Goal: Task Accomplishment & Management: Complete application form

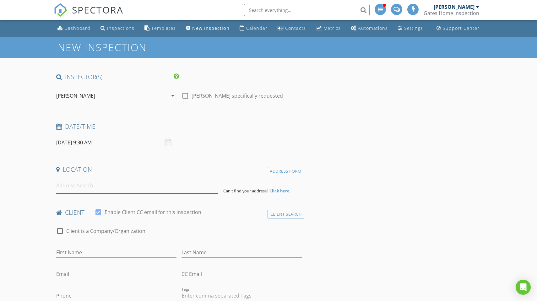
click at [104, 185] on input at bounding box center [137, 185] width 162 height 15
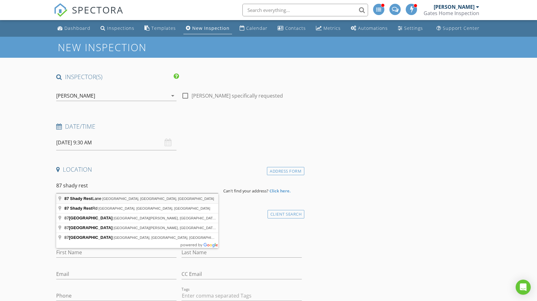
type input "87 Shady Rest Lane, Bellvue, CO, USA"
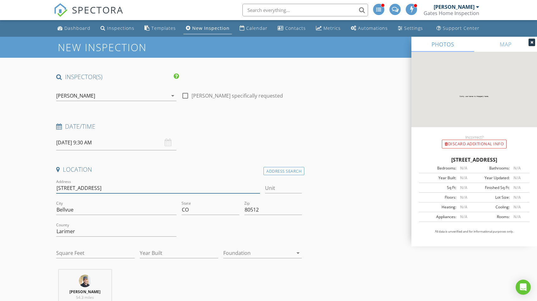
click at [111, 186] on input "87 Shady Rst Ln" at bounding box center [158, 188] width 204 height 10
click at [82, 188] on input "87 Shady Rst Ln" at bounding box center [158, 188] width 204 height 10
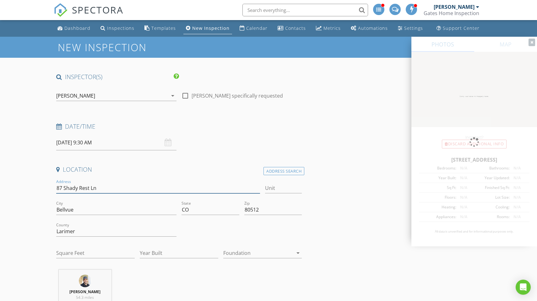
click at [114, 190] on input "87 Shady Rest Ln" at bounding box center [158, 188] width 204 height 10
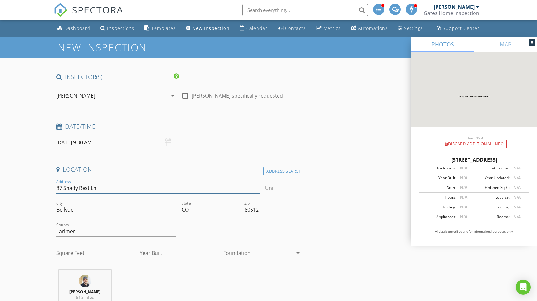
click at [112, 189] on input "87 Shady Rest Ln" at bounding box center [158, 188] width 204 height 10
type input "87 Shady Rest Ln"
click at [74, 254] on input "Square Feet" at bounding box center [95, 253] width 79 height 10
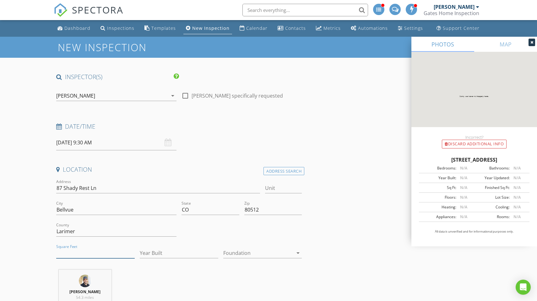
paste input "2520"
type input "2520"
click at [157, 254] on input "Year Built" at bounding box center [179, 253] width 79 height 10
paste input "2009"
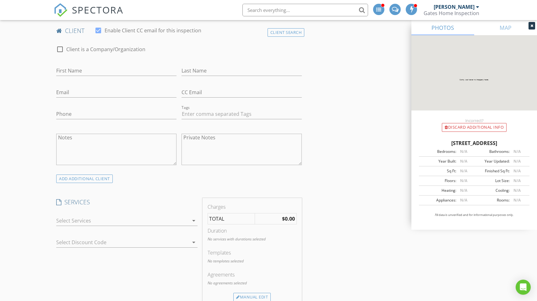
scroll to position [363, 0]
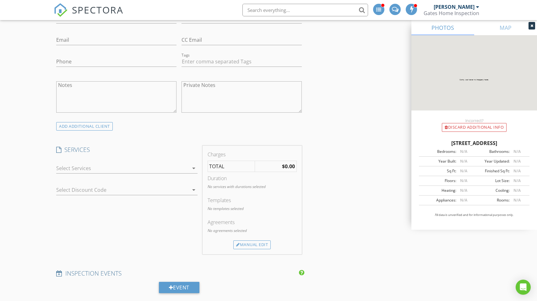
type input "2009"
click at [101, 168] on div at bounding box center [122, 168] width 133 height 10
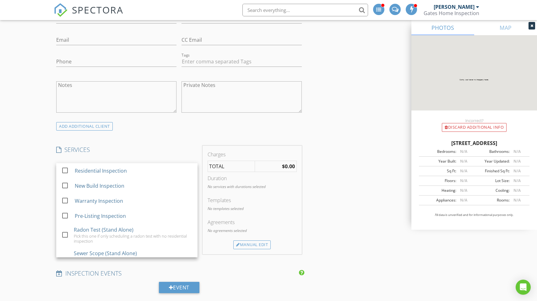
click at [101, 168] on div "check_box_outline_blank Residential Inspection" at bounding box center [126, 170] width 141 height 15
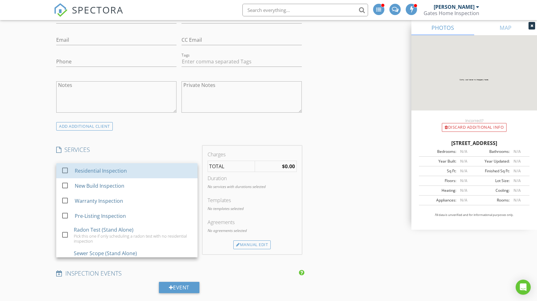
click at [101, 168] on div "Residential Inspection" at bounding box center [101, 171] width 52 height 8
checkbox input "false"
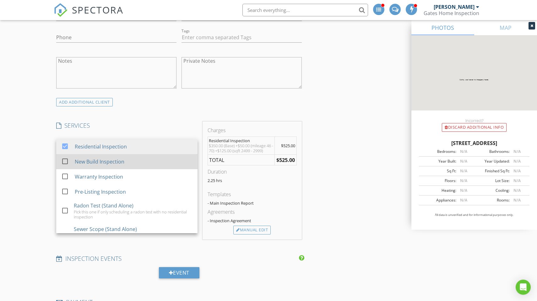
scroll to position [405, 0]
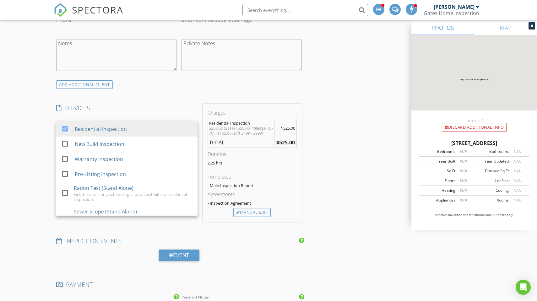
click at [118, 106] on h4 "SERVICES" at bounding box center [126, 108] width 141 height 8
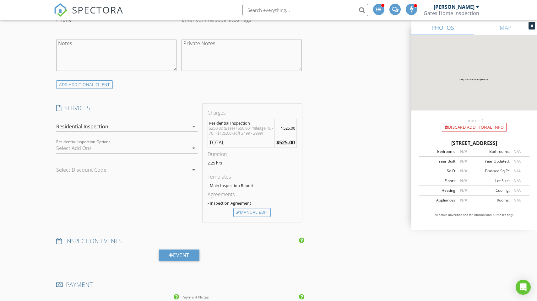
click at [96, 149] on div at bounding box center [122, 148] width 133 height 10
click at [96, 149] on div "Sewer Scope" at bounding box center [89, 150] width 30 height 8
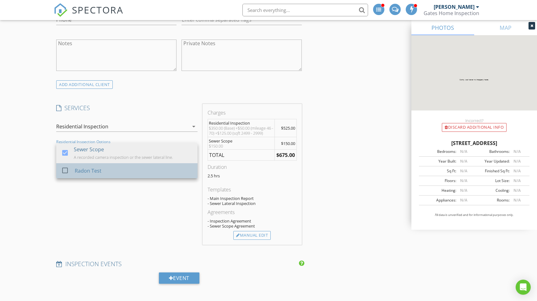
click at [91, 166] on div "Radon Test" at bounding box center [134, 171] width 118 height 13
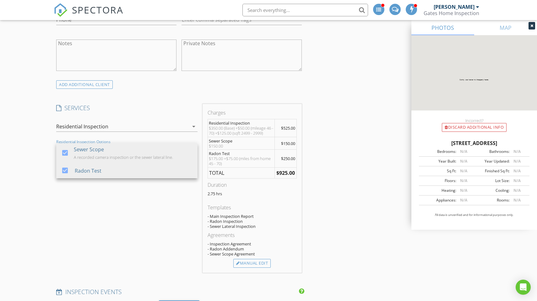
click at [342, 168] on div "INSPECTOR(S) check_box Sascha Gates PRIMARY Sascha Gates arrow_drop_down check_…" at bounding box center [269, 302] width 430 height 1269
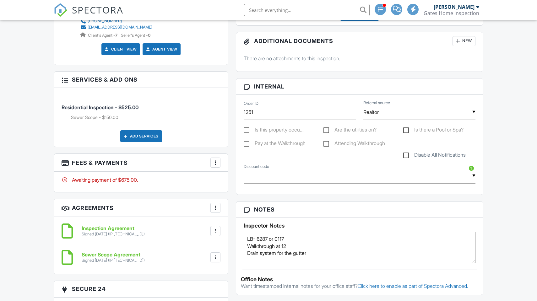
click at [215, 163] on div at bounding box center [215, 163] width 6 height 6
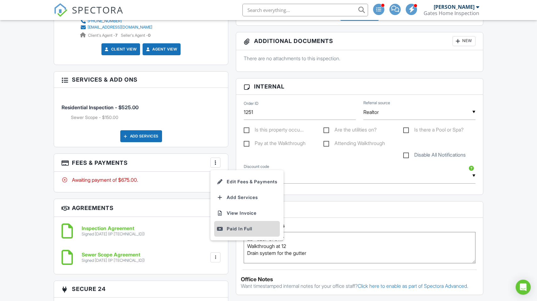
click at [243, 227] on div "Paid In Full" at bounding box center [247, 229] width 61 height 8
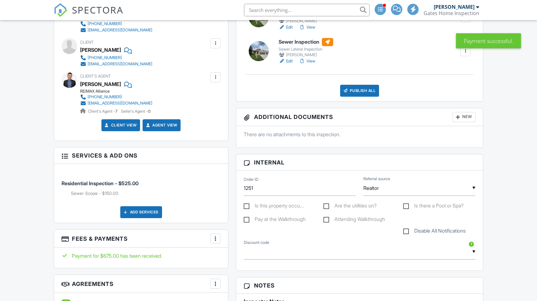
scroll to position [203, 0]
click at [214, 238] on div at bounding box center [215, 239] width 6 height 6
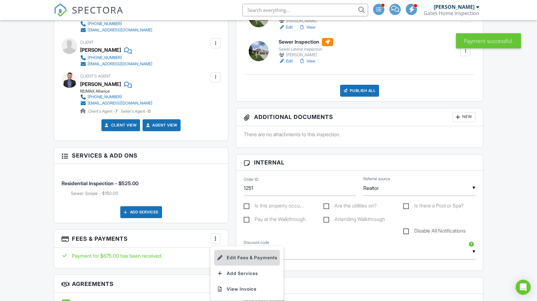
click at [229, 257] on li "Edit Fees & Payments" at bounding box center [247, 258] width 66 height 16
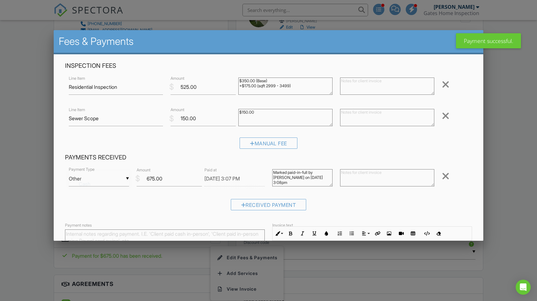
click at [104, 187] on div "▼ Other Cash Check On-Site Card Other Cash Check On-Site Card Other" at bounding box center [99, 178] width 60 height 15
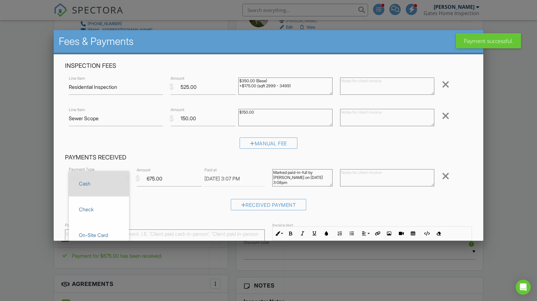
scroll to position [0, 0]
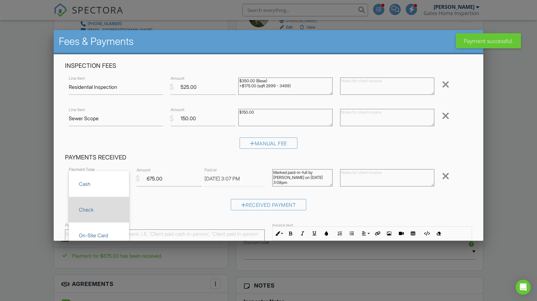
click at [97, 205] on span "Check" at bounding box center [99, 210] width 50 height 16
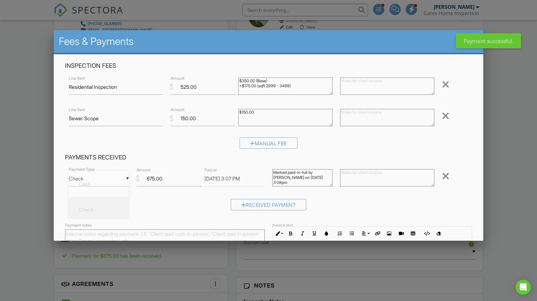
scroll to position [26, 0]
click at [99, 186] on div "▼ Check Cash Check On-Site Card Other Cash Check On-Site Card Other" at bounding box center [99, 178] width 60 height 15
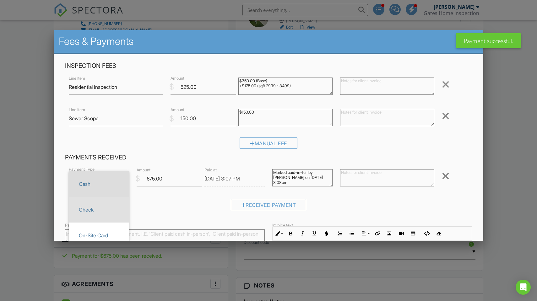
scroll to position [0, 0]
click at [96, 186] on span "Cash" at bounding box center [99, 184] width 50 height 16
type input "Cash"
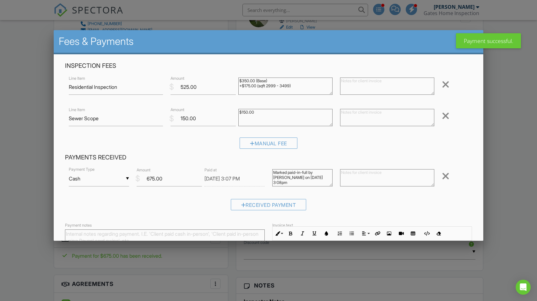
click at [216, 178] on input "08/27/2025 3:07 PM" at bounding box center [235, 178] width 60 height 15
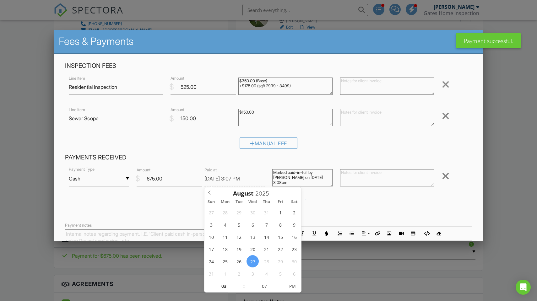
scroll to position [77, 0]
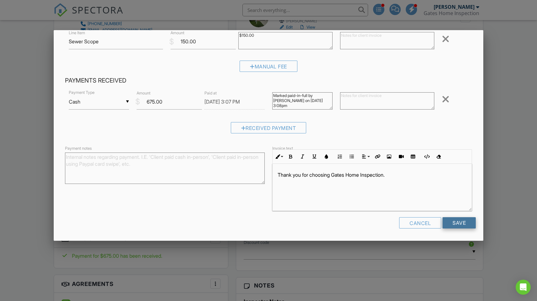
click at [464, 226] on input "Save" at bounding box center [459, 222] width 33 height 11
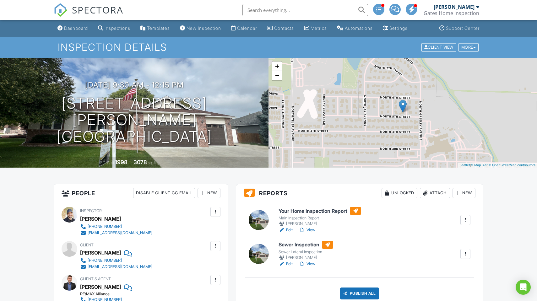
click at [286, 228] on link "Edit" at bounding box center [286, 230] width 14 height 6
click at [290, 266] on link "Edit" at bounding box center [286, 264] width 14 height 6
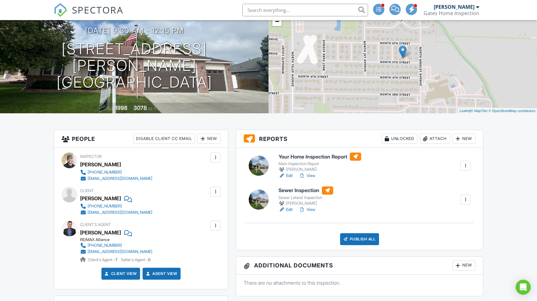
scroll to position [68, 0]
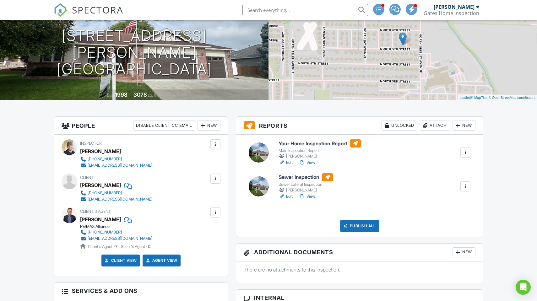
click at [366, 224] on div "Publish All" at bounding box center [359, 226] width 39 height 12
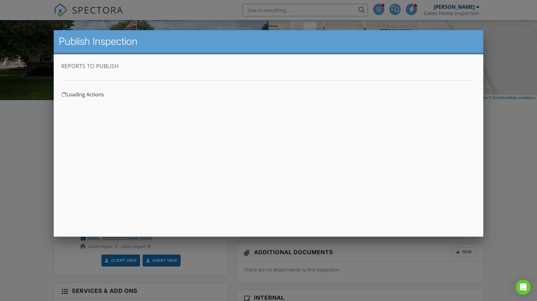
scroll to position [0, 0]
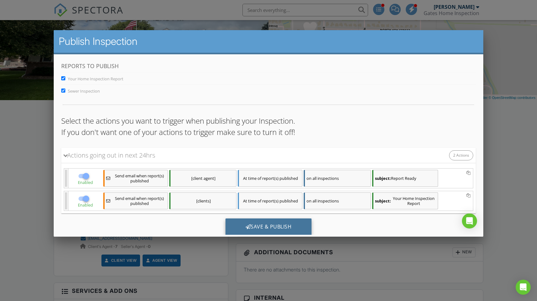
click at [285, 229] on div "Save & Publish" at bounding box center [269, 226] width 86 height 17
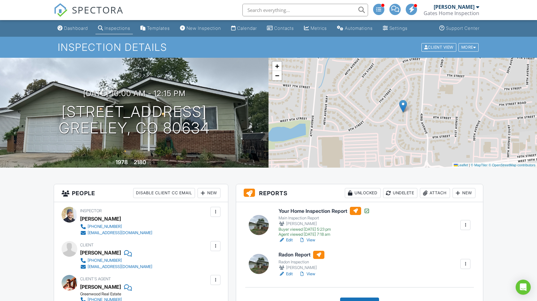
click at [289, 273] on link "Edit" at bounding box center [286, 274] width 14 height 6
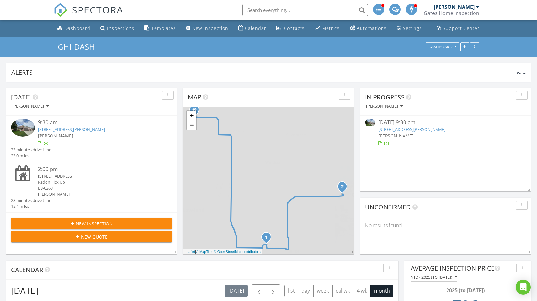
scroll to position [119, 259]
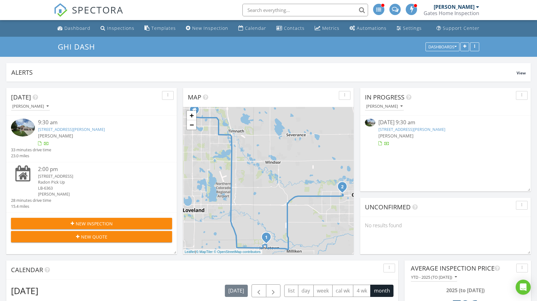
click at [118, 223] on div "New Inspection" at bounding box center [91, 224] width 151 height 7
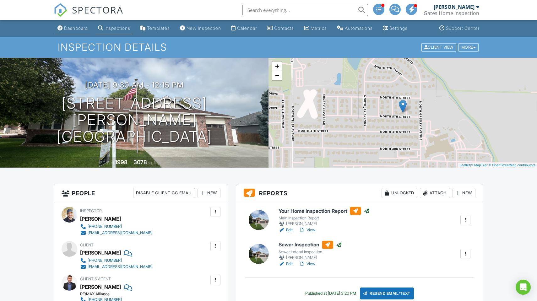
click at [70, 30] on div "Dashboard" at bounding box center [76, 27] width 24 height 5
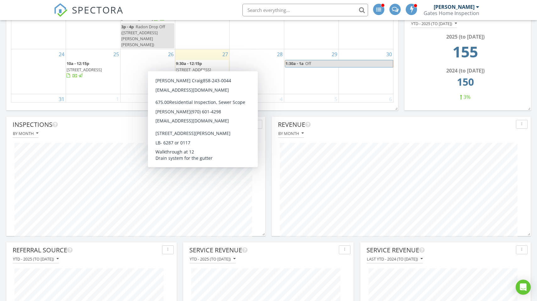
scroll to position [478, 0]
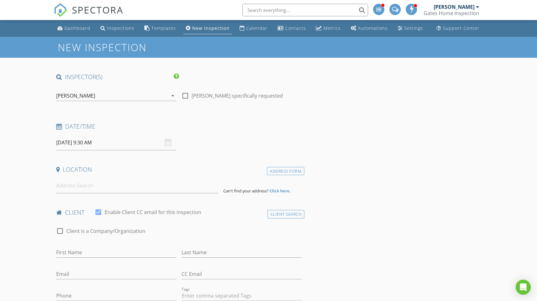
click at [89, 184] on input at bounding box center [137, 185] width 162 height 15
paste input "[STREET_ADDRESS]"
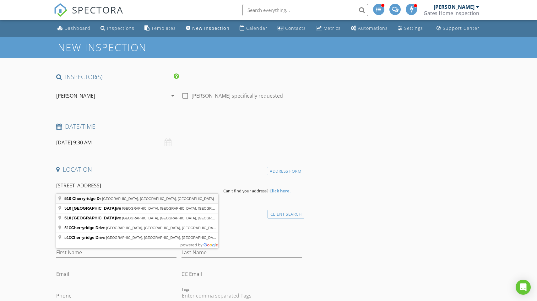
type input "510 Cherryridge Dr, Windsor, CO, USA"
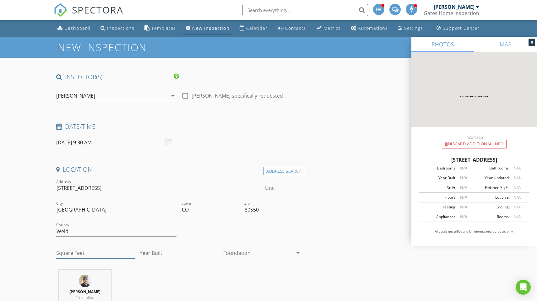
click at [78, 250] on input "Square Feet" at bounding box center [95, 253] width 79 height 10
paste input "2799"
type input "2799"
click at [149, 250] on input "Year Built" at bounding box center [179, 253] width 79 height 10
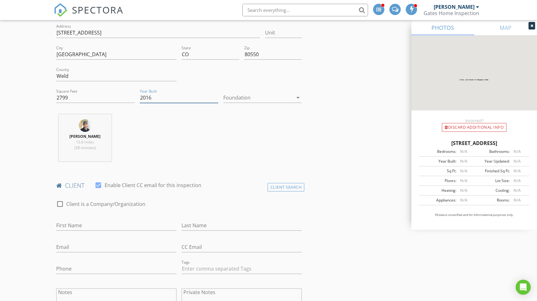
scroll to position [163, 0]
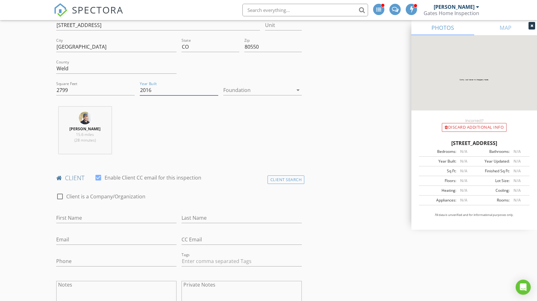
type input "2016"
click at [104, 215] on input "First Name" at bounding box center [116, 218] width 120 height 10
type input "[PERSON_NAME]"
click at [144, 184] on div "check_box Enable Client CC email for this inspection" at bounding box center [148, 181] width 107 height 15
click at [194, 220] on input "Last Name" at bounding box center [242, 218] width 120 height 10
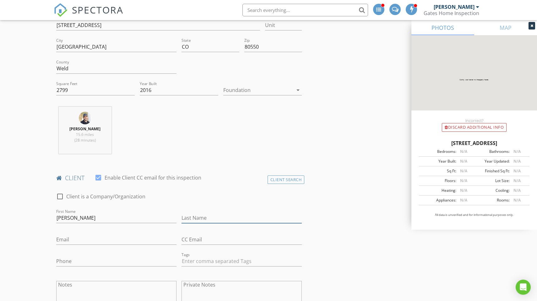
paste input "[PERSON_NAME]"
type input "[PERSON_NAME]"
click at [85, 240] on input "Email" at bounding box center [116, 240] width 120 height 10
paste input "[PERSON_NAME][EMAIL_ADDRESS][PERSON_NAME][DOMAIN_NAME]"
type input "[PERSON_NAME][EMAIL_ADDRESS][PERSON_NAME][DOMAIN_NAME]"
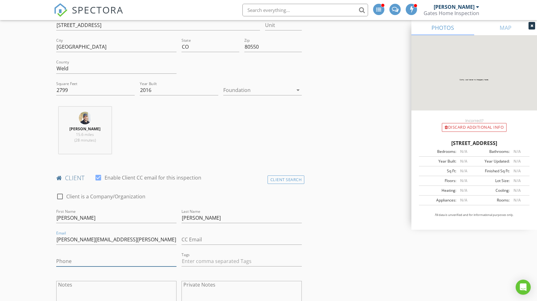
click at [102, 259] on input "Phone" at bounding box center [116, 261] width 120 height 10
paste input "[PHONE_NUMBER]"
type input "[PHONE_NUMBER]"
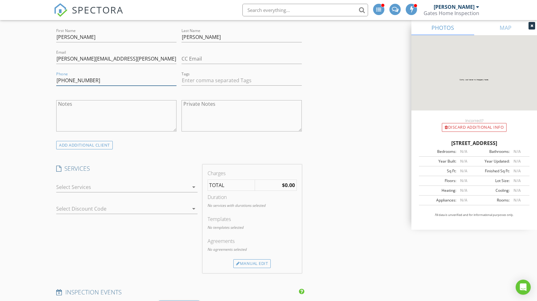
scroll to position [356, 0]
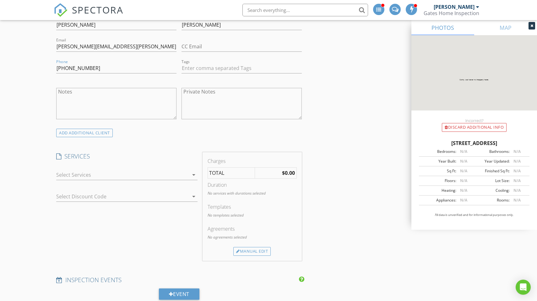
click at [116, 175] on div at bounding box center [122, 175] width 133 height 10
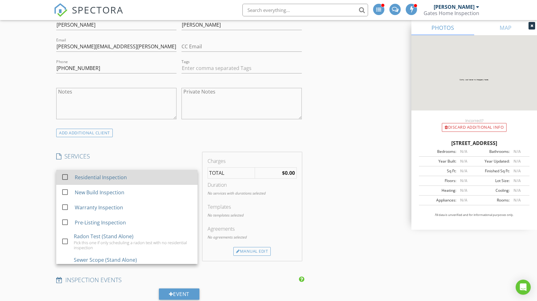
click at [103, 177] on div "Residential Inspection" at bounding box center [101, 178] width 52 height 8
checkbox input "false"
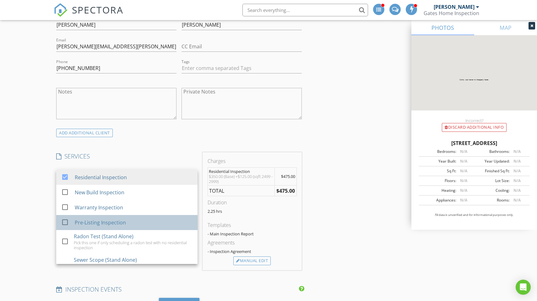
click at [103, 221] on div "Pre-Listing Inspection" at bounding box center [100, 223] width 51 height 8
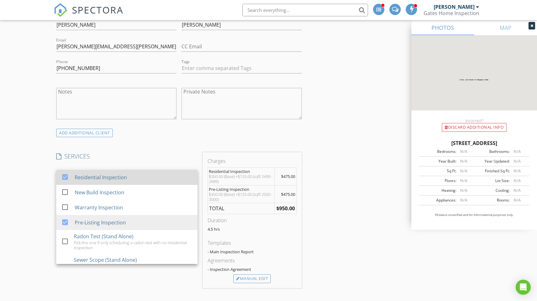
click at [94, 173] on div "Residential Inspection" at bounding box center [134, 177] width 118 height 13
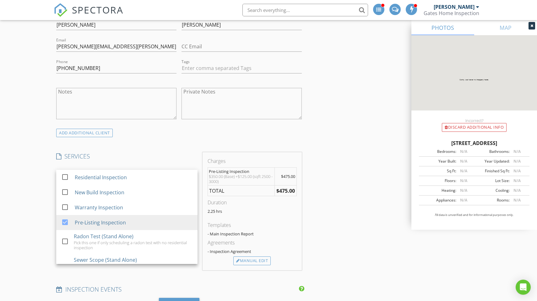
click at [139, 143] on div "INSPECTOR(S) check_box Sascha Gates PRIMARY Sascha Gates arrow_drop_down check_…" at bounding box center [179, 307] width 251 height 1181
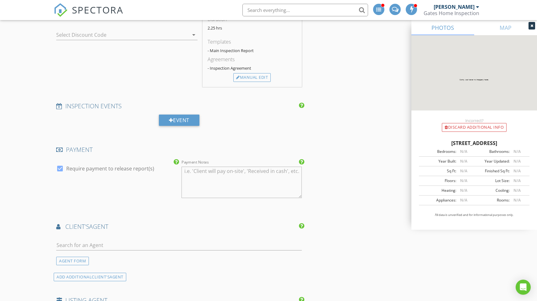
scroll to position [610, 0]
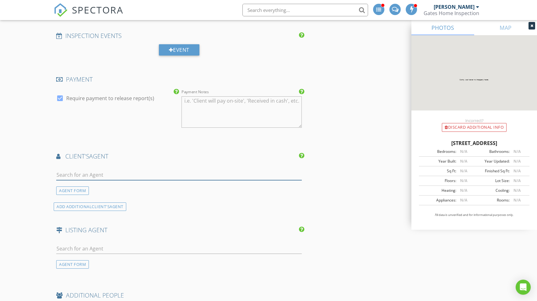
click at [104, 176] on input "text" at bounding box center [179, 175] width 246 height 10
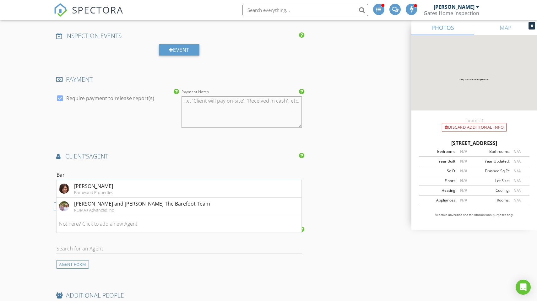
type input "bare"
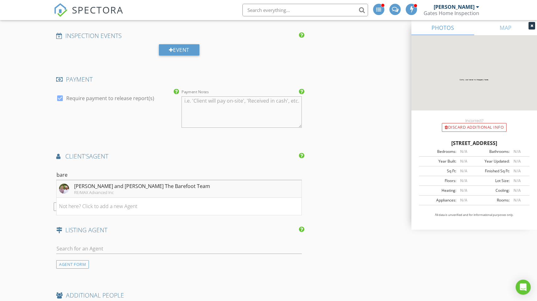
click at [103, 189] on div "[PERSON_NAME] and [PERSON_NAME] The Barefoot Team" at bounding box center [142, 187] width 136 height 8
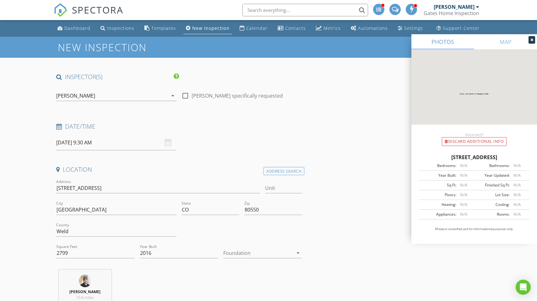
scroll to position [3, 0]
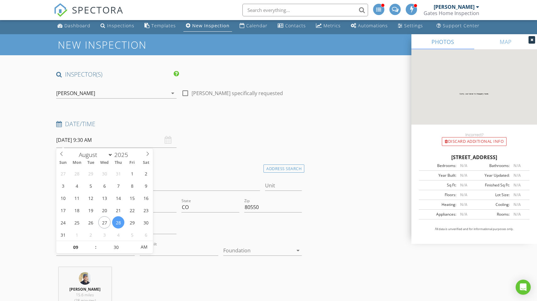
click at [102, 143] on input "08/28/2025 9:30 AM" at bounding box center [116, 140] width 120 height 15
select select "8"
type input "[DATE] 9:30 AM"
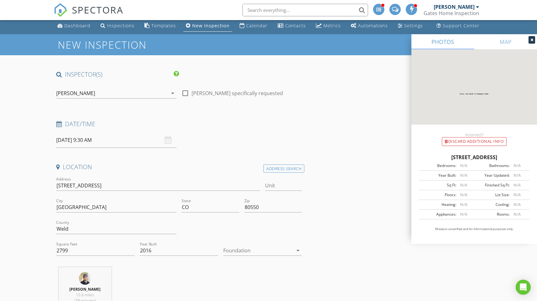
click at [186, 129] on div "Date/Time" at bounding box center [179, 126] width 251 height 13
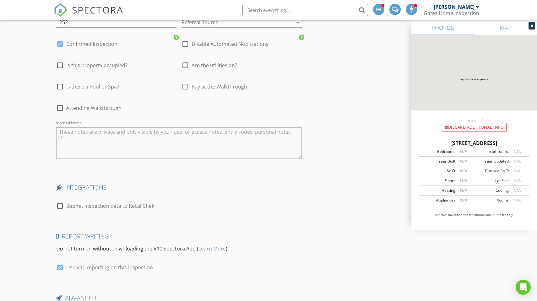
scroll to position [1060, 0]
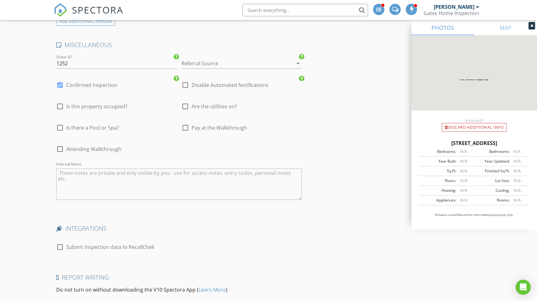
click at [212, 62] on div at bounding box center [233, 63] width 103 height 10
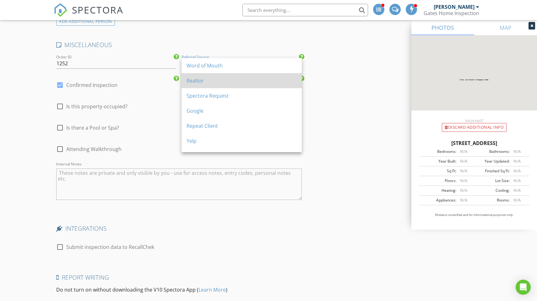
click at [201, 81] on div "Realtor" at bounding box center [242, 81] width 110 height 8
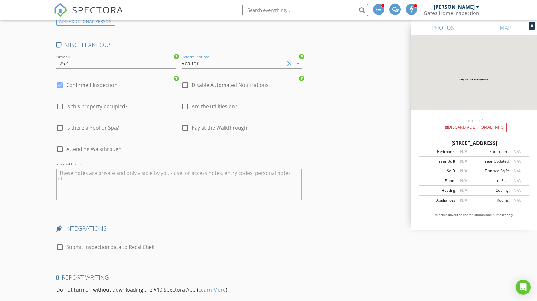
scroll to position [1167, 0]
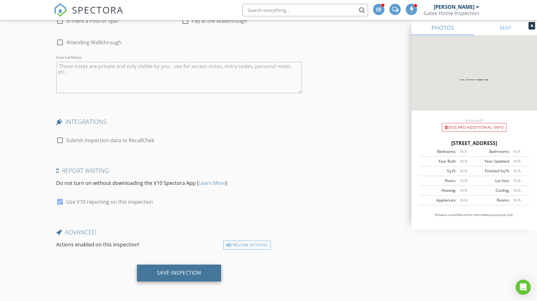
click at [169, 270] on div "Save Inspection" at bounding box center [179, 273] width 44 height 6
